Goal: Information Seeking & Learning: Learn about a topic

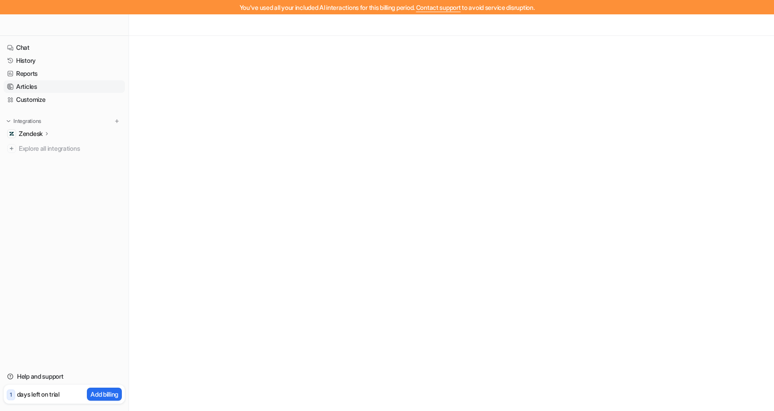
click at [35, 92] on link "Articles" at bounding box center [64, 86] width 121 height 13
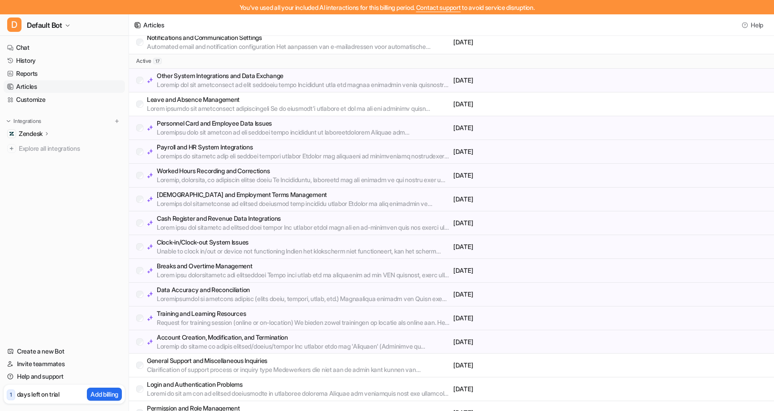
scroll to position [130, 0]
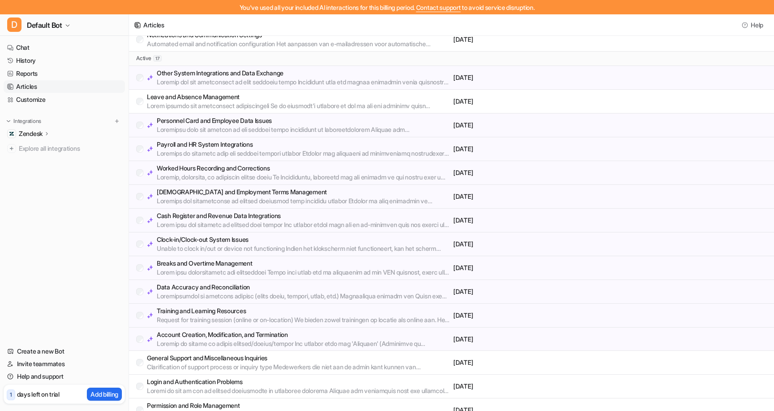
click at [261, 127] on p at bounding box center [303, 129] width 293 height 9
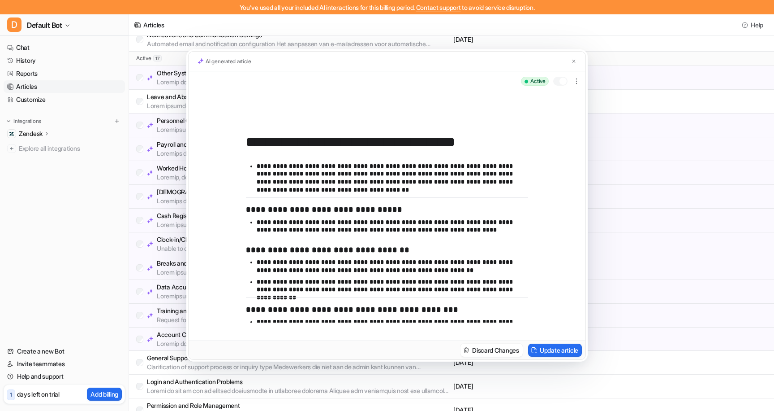
scroll to position [110, 0]
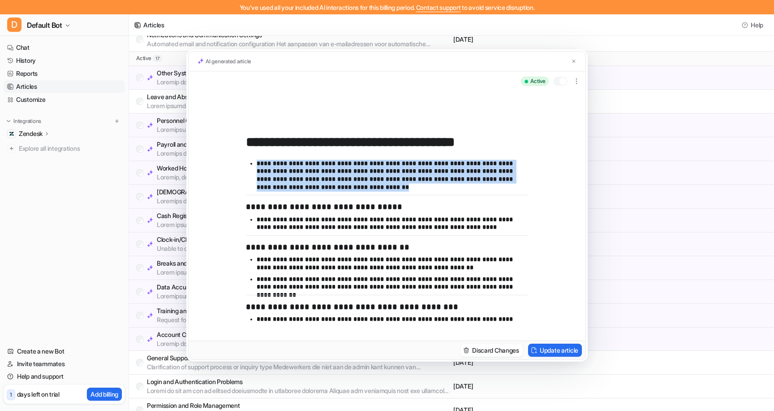
drag, startPoint x: 394, startPoint y: 191, endPoint x: 251, endPoint y: 165, distance: 144.4
click at [251, 165] on ul "**********" at bounding box center [387, 136] width 282 height 117
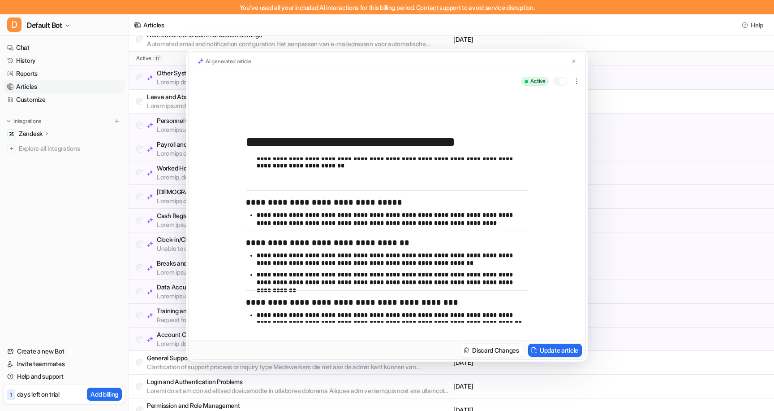
scroll to position [107, 0]
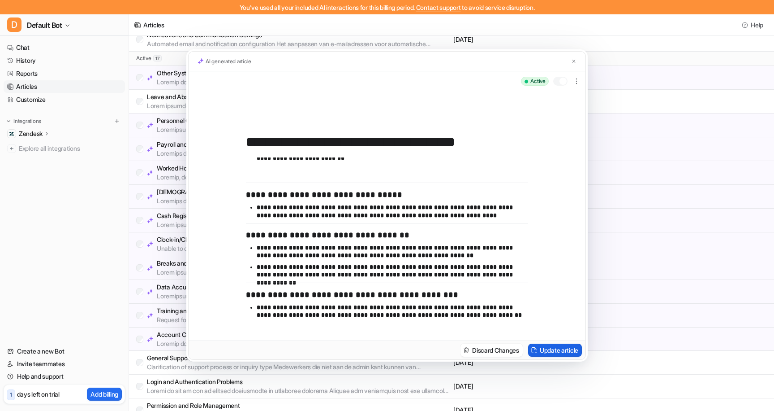
click at [551, 350] on button "Update article" at bounding box center [555, 349] width 54 height 13
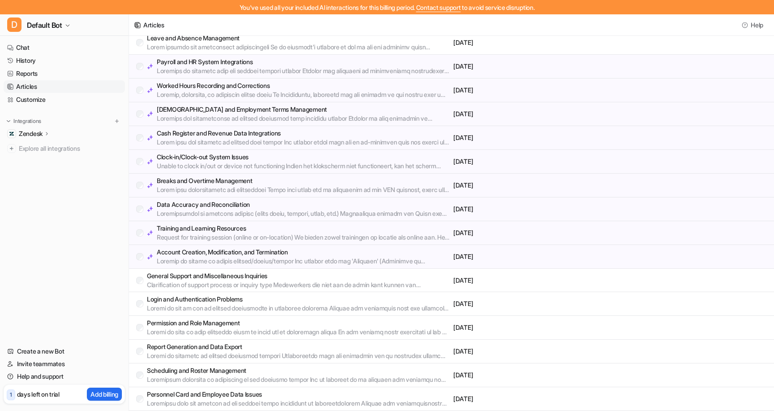
scroll to position [0, 0]
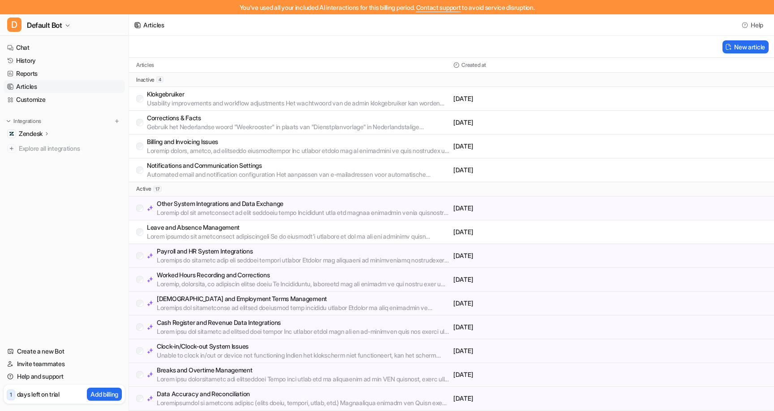
click at [34, 132] on p "Zendesk" at bounding box center [31, 133] width 24 height 9
click at [38, 157] on p "Sources" at bounding box center [37, 159] width 23 height 9
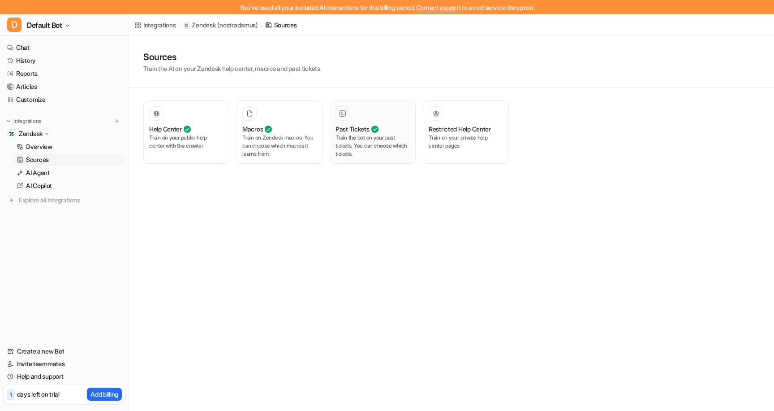
click at [368, 143] on p "Train the bot on your past tickets. You can choose which tickets." at bounding box center [373, 146] width 74 height 24
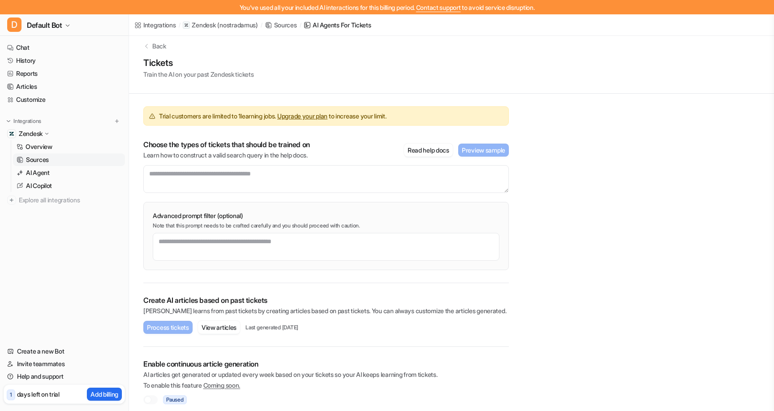
scroll to position [15, 0]
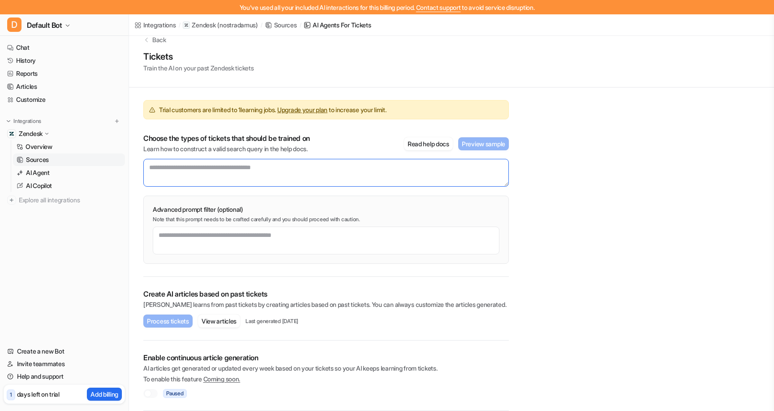
click at [232, 169] on textarea at bounding box center [326, 173] width 366 height 28
click at [61, 30] on span "Default Bot" at bounding box center [44, 25] width 35 height 13
click at [608, 73] on div "You've used all your included AI interactions for this billing period. Contact …" at bounding box center [387, 190] width 774 height 411
click at [180, 170] on textarea at bounding box center [326, 173] width 366 height 28
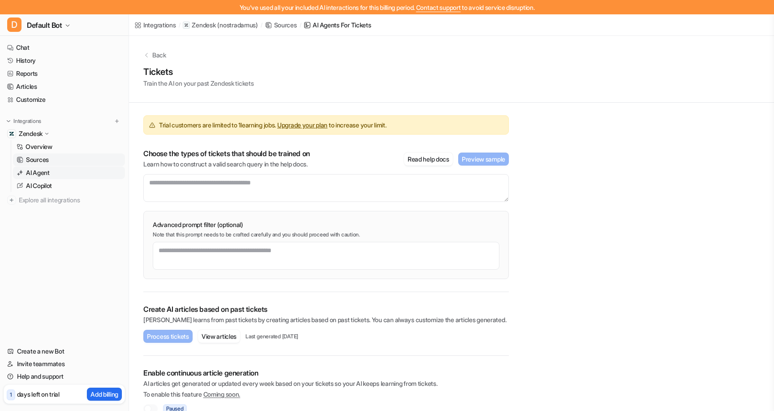
click at [37, 175] on p "AI Agent" at bounding box center [38, 172] width 24 height 9
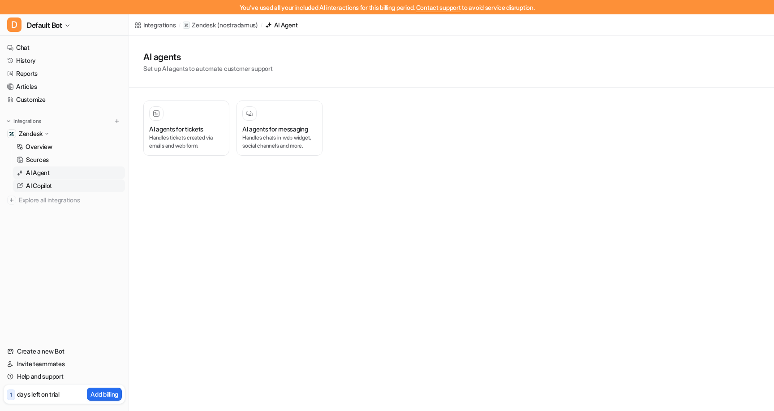
click at [63, 184] on link "AI Copilot" at bounding box center [69, 185] width 112 height 13
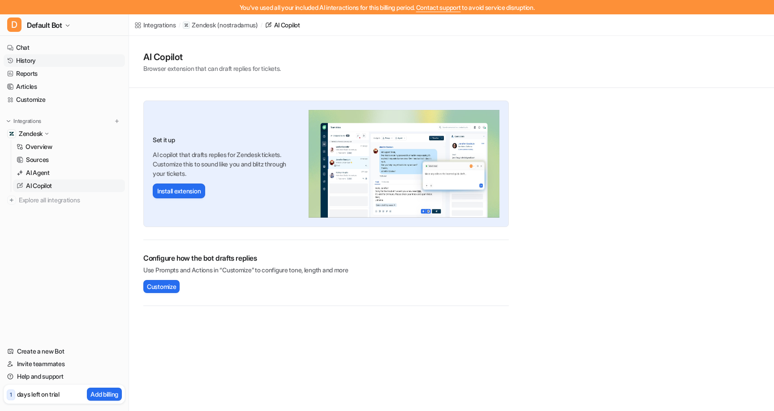
click at [38, 61] on link "History" at bounding box center [64, 60] width 121 height 13
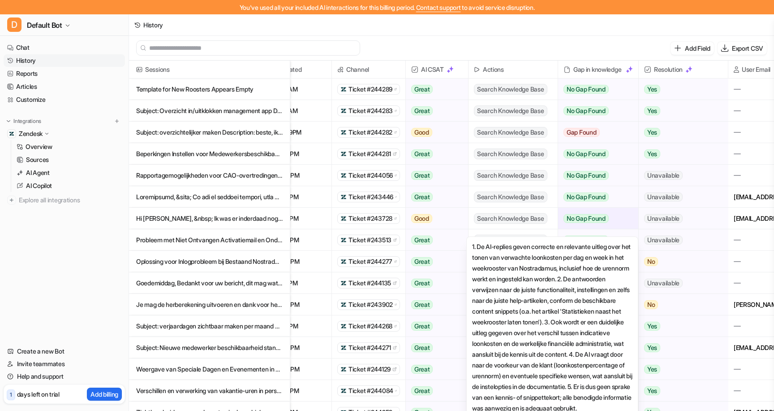
scroll to position [0, 92]
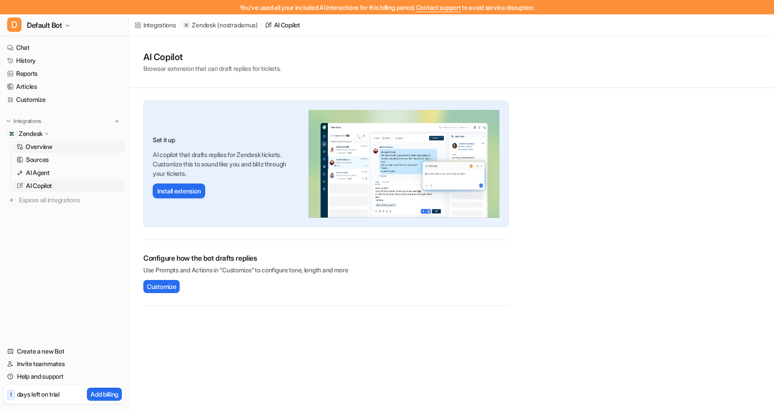
click at [56, 145] on link "Overview" at bounding box center [69, 146] width 112 height 13
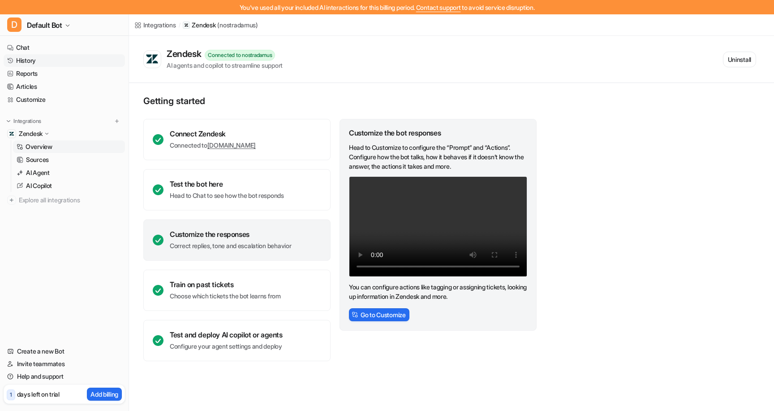
click at [38, 60] on link "History" at bounding box center [64, 60] width 121 height 13
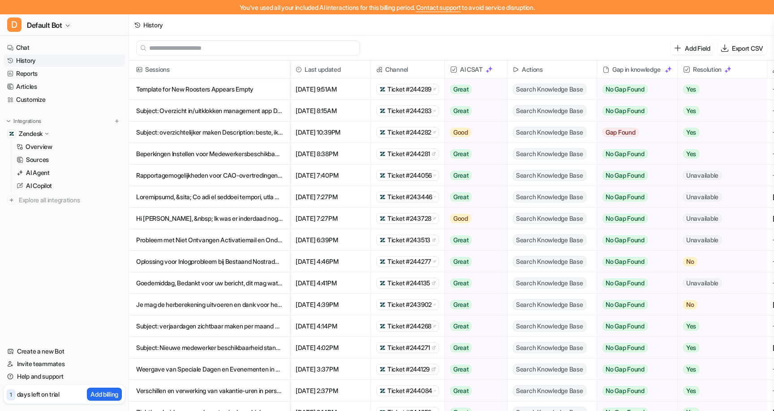
click at [192, 87] on p "Template for New Roosters Appears Empty" at bounding box center [209, 89] width 147 height 22
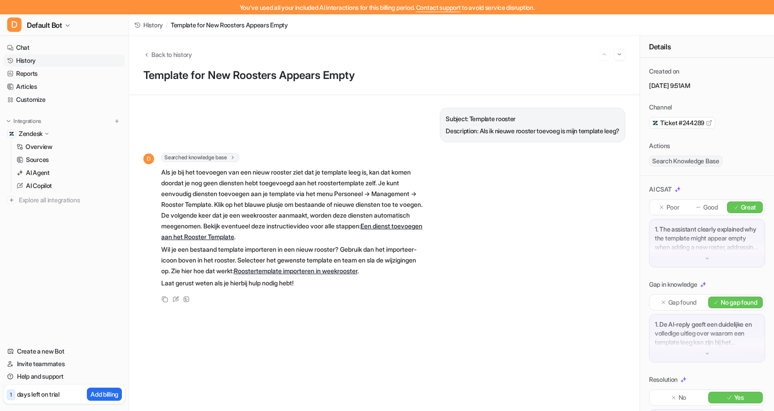
click at [698, 121] on span "Ticket #244289" at bounding box center [683, 122] width 44 height 9
click at [42, 57] on link "History" at bounding box center [64, 60] width 121 height 13
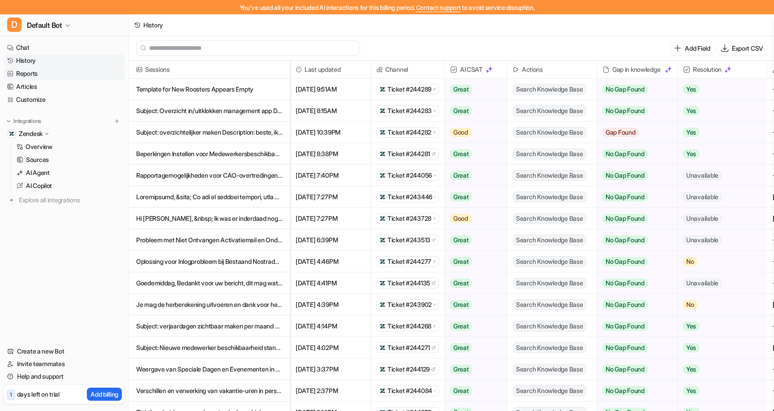
click at [34, 74] on link "Reports" at bounding box center [64, 73] width 121 height 13
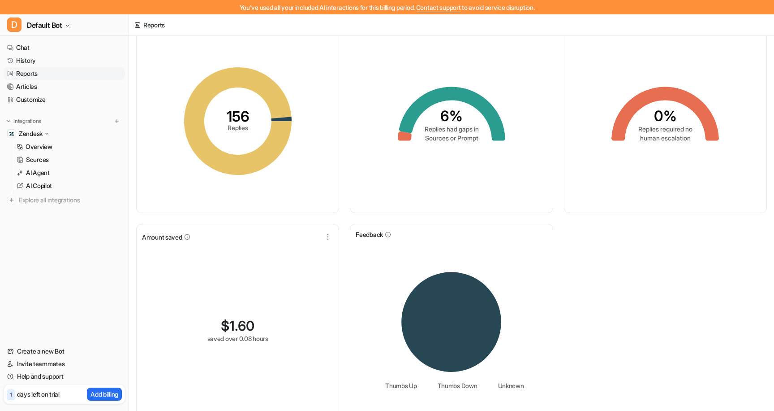
scroll to position [58, 0]
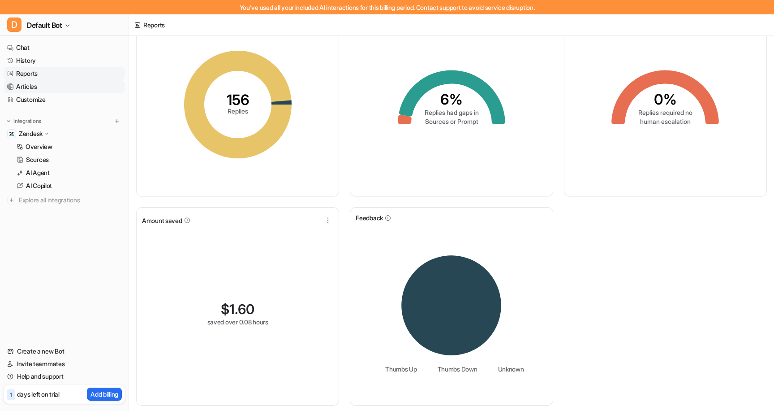
click at [36, 90] on link "Articles" at bounding box center [64, 86] width 121 height 13
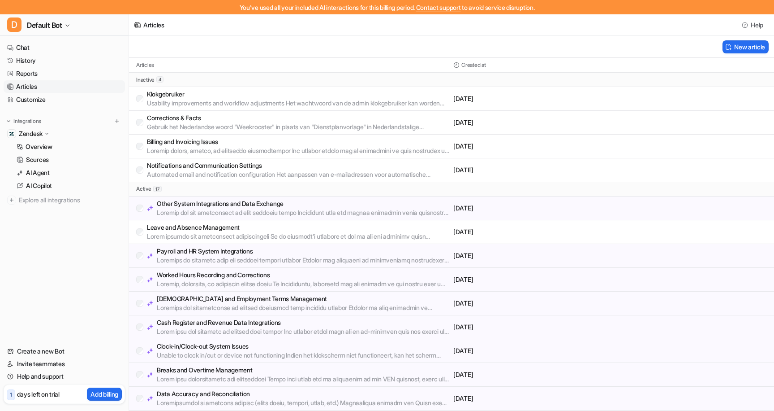
click at [269, 98] on p "Klokgebruiker" at bounding box center [298, 94] width 303 height 9
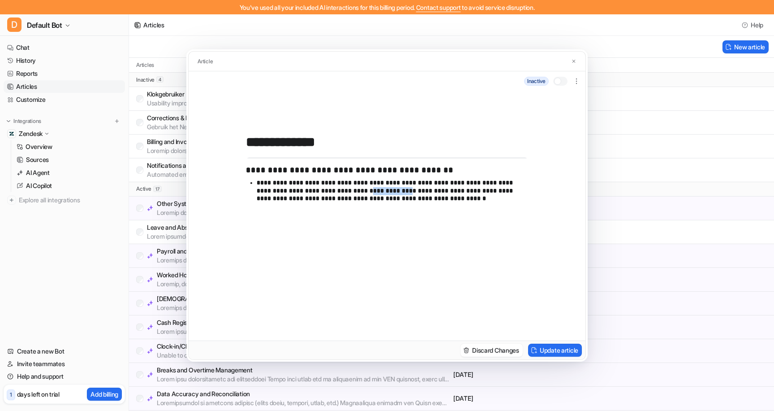
drag, startPoint x: 366, startPoint y: 188, endPoint x: 401, endPoint y: 193, distance: 35.7
click at [401, 193] on p "**********" at bounding box center [393, 191] width 272 height 24
click at [575, 60] on img at bounding box center [573, 61] width 5 height 6
